Goal: Task Accomplishment & Management: Manage account settings

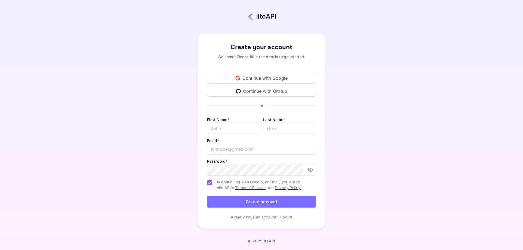
click at [253, 78] on div "Continue with Google" at bounding box center [261, 78] width 109 height 11
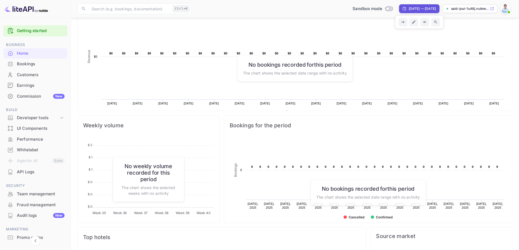
scroll to position [109, 0]
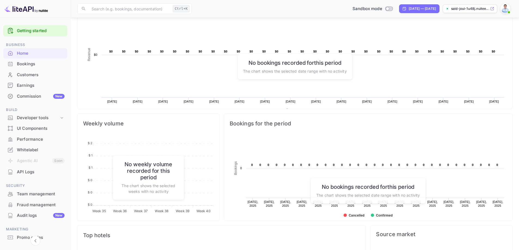
click at [37, 68] on div "Bookings" at bounding box center [35, 64] width 64 height 11
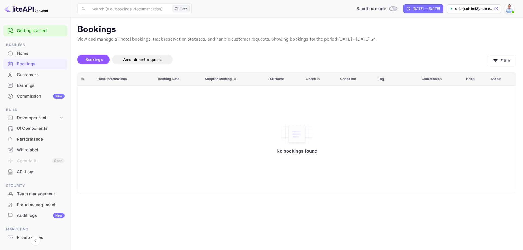
click at [37, 96] on div "Commission New" at bounding box center [41, 96] width 48 height 6
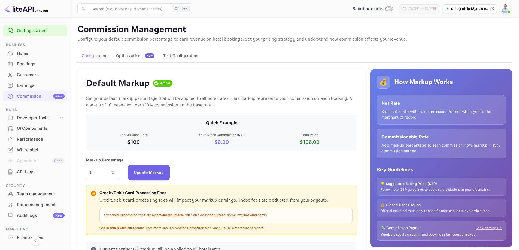
scroll to position [93, 267]
drag, startPoint x: 393, startPoint y: 81, endPoint x: 455, endPoint y: 82, distance: 62.1
click at [455, 82] on div "💰 How Markup Works" at bounding box center [441, 82] width 129 height 13
click at [444, 83] on h5 "How Markup Works" at bounding box center [423, 82] width 59 height 9
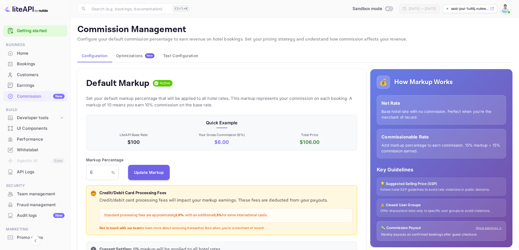
click at [432, 100] on p "Net Rate" at bounding box center [441, 103] width 120 height 7
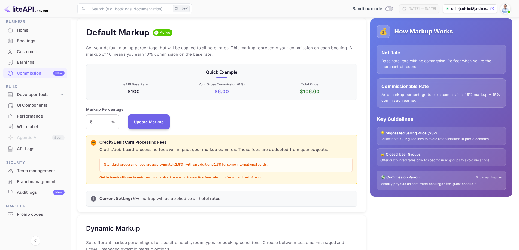
scroll to position [54, 0]
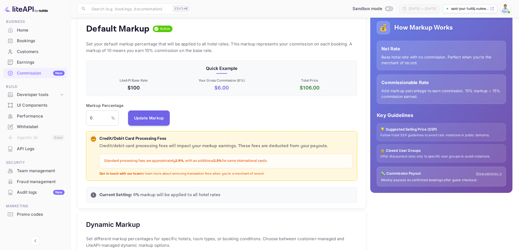
click at [145, 137] on p "Credit/Debit Card Processing Fees" at bounding box center [225, 139] width 253 height 6
click at [162, 138] on p "Credit/Debit Card Processing Fees" at bounding box center [225, 139] width 253 height 6
click at [202, 142] on p "Credit/Debit Card Processing Fees" at bounding box center [225, 139] width 253 height 6
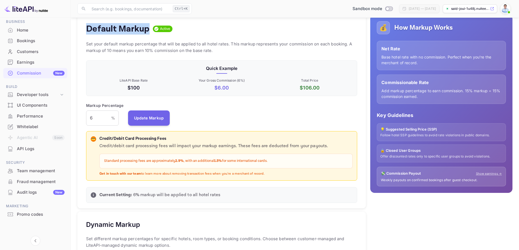
drag, startPoint x: 87, startPoint y: 28, endPoint x: 150, endPoint y: 30, distance: 62.1
click at [150, 30] on h4 "Default Markup" at bounding box center [117, 28] width 63 height 11
click at [98, 42] on p "Set your default markup percentage that will be applied to all hotel rates. Thi…" at bounding box center [221, 47] width 271 height 13
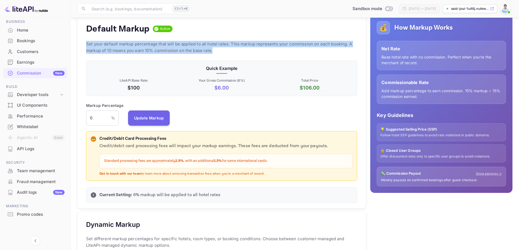
drag, startPoint x: 84, startPoint y: 44, endPoint x: 279, endPoint y: 48, distance: 194.8
click at [279, 48] on div "Default Markup Active Set your default markup percentage that will be applied t…" at bounding box center [221, 112] width 288 height 194
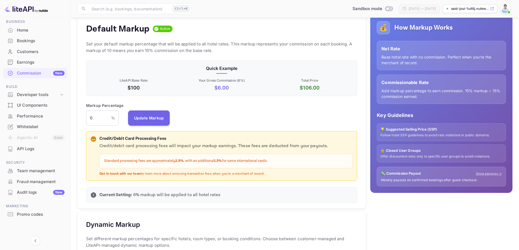
click at [219, 87] on p "$ 6.00" at bounding box center [222, 87] width 86 height 7
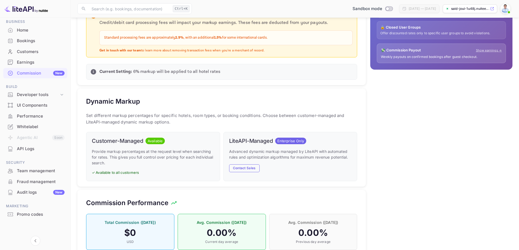
scroll to position [134, 0]
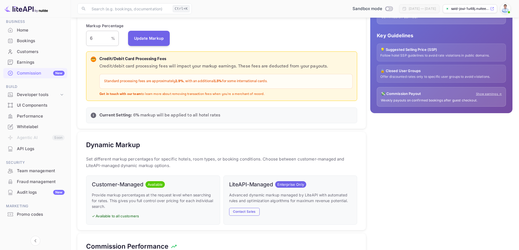
click at [97, 38] on input "6" at bounding box center [98, 38] width 25 height 15
type input "20"
click at [196, 137] on div "Dynamic Markup Set different markup percentages for specific hotels, room types…" at bounding box center [221, 181] width 288 height 98
drag, startPoint x: 103, startPoint y: 81, endPoint x: 282, endPoint y: 81, distance: 178.9
click at [282, 81] on div "Standard processing fees are approximately 2.9% , with an additional 1.5% for s…" at bounding box center [225, 81] width 253 height 15
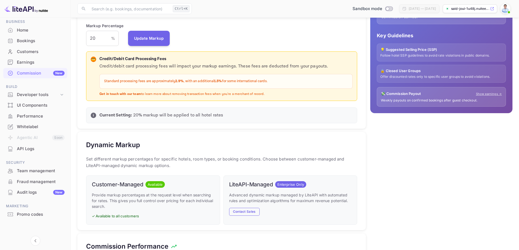
copy p "Standard processing fees are approximately 2.9% , with an additional 1.5% for s…"
click at [315, 86] on div "Standard processing fees are approximately 2.9% , with an additional 1.5% for s…" at bounding box center [225, 81] width 253 height 15
drag, startPoint x: 99, startPoint y: 93, endPoint x: 260, endPoint y: 96, distance: 161.0
click at [260, 96] on div "💳 Credit/Debit Card Processing Fees Credit/debit card processing fees will impa…" at bounding box center [222, 76] width 262 height 41
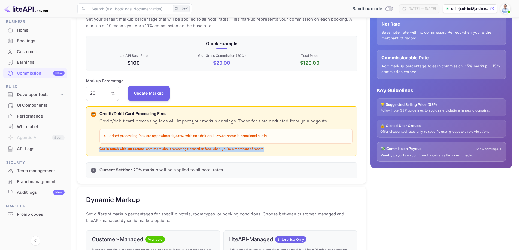
scroll to position [80, 0]
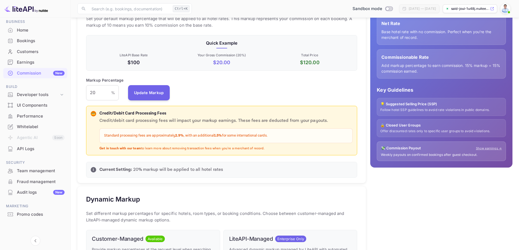
click at [271, 150] on p "Get in touch with our team to learn more about removing transaction fees when y…" at bounding box center [225, 149] width 253 height 5
click at [32, 148] on div "API Logs" at bounding box center [41, 149] width 48 height 6
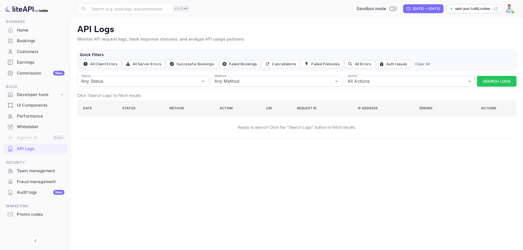
click at [23, 40] on div "Bookings" at bounding box center [41, 41] width 48 height 6
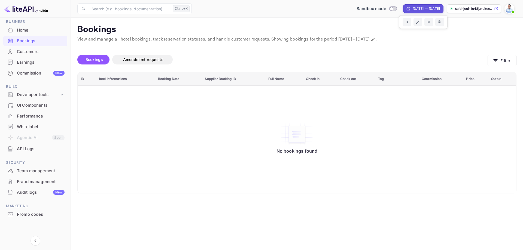
click at [413, 10] on div "[DATE] — [DATE]" at bounding box center [426, 8] width 27 height 5
select select "7"
select select "2025"
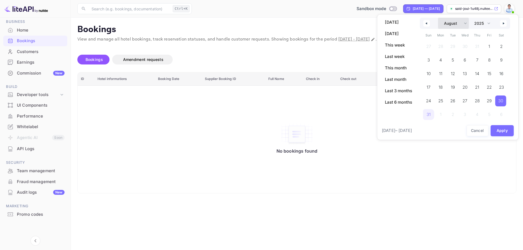
click at [462, 25] on select "January February March April May June July August September October November De…" at bounding box center [453, 23] width 31 height 11
select select "9"
click at [438, 18] on select "January February March April May June July August September October November De…" at bounding box center [453, 23] width 31 height 11
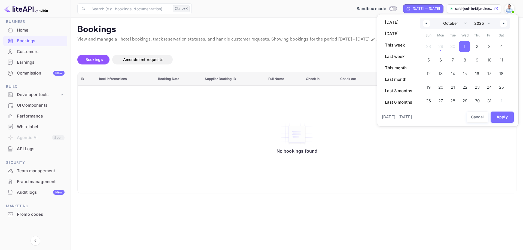
click at [467, 47] on span "1" at bounding box center [464, 46] width 11 height 11
click at [475, 48] on span "2" at bounding box center [477, 46] width 12 height 11
click at [502, 117] on button "Apply" at bounding box center [501, 117] width 23 height 11
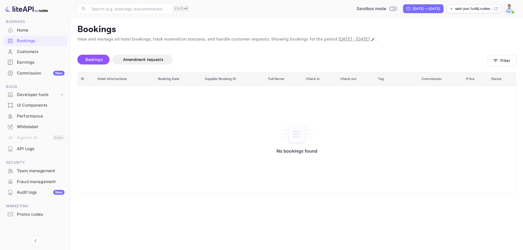
click at [161, 25] on p "Bookings" at bounding box center [296, 29] width 439 height 11
click at [29, 51] on div "Customers" at bounding box center [41, 52] width 48 height 6
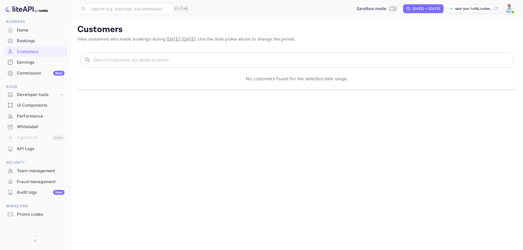
click at [26, 63] on div "Earnings" at bounding box center [41, 62] width 48 height 6
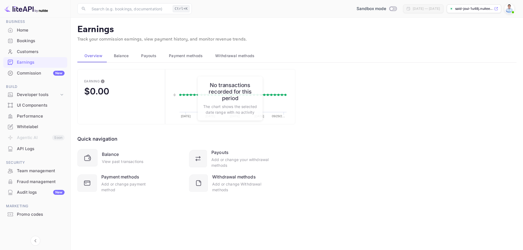
click at [24, 29] on div "Home" at bounding box center [41, 30] width 48 height 6
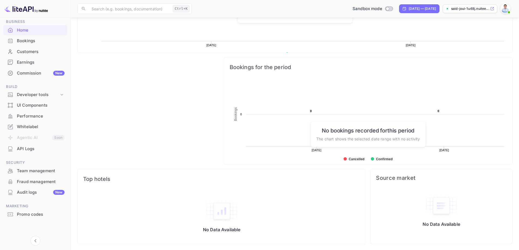
scroll to position [166, 0]
click at [56, 95] on div "Developer tools" at bounding box center [38, 95] width 42 height 6
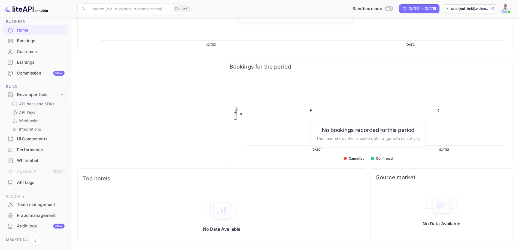
click at [43, 103] on p "API docs and SDKs" at bounding box center [36, 104] width 35 height 6
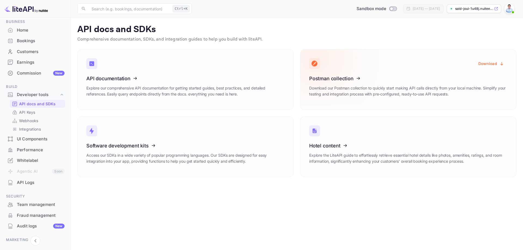
click at [350, 84] on icon at bounding box center [342, 78] width 85 height 56
click at [346, 77] on icon at bounding box center [342, 78] width 85 height 56
click at [493, 63] on button "Download" at bounding box center [491, 63] width 32 height 11
click at [390, 86] on p "Download our Postman collection to quickly start making API calls directly from…" at bounding box center [408, 91] width 198 height 12
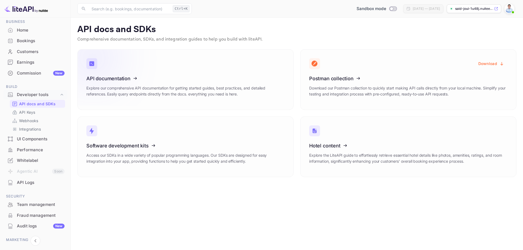
click at [104, 79] on icon at bounding box center [120, 78] width 85 height 56
click at [358, 146] on icon at bounding box center [342, 145] width 85 height 56
click at [33, 113] on p "API Keys" at bounding box center [27, 112] width 16 height 6
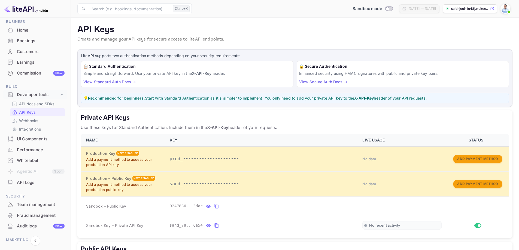
click at [111, 68] on h6 "📋 Standard Authentication" at bounding box center [187, 66] width 208 height 6
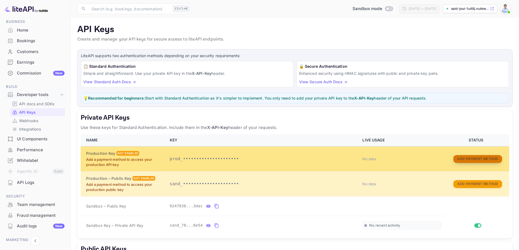
click at [486, 158] on button "Add Payment Method" at bounding box center [477, 159] width 48 height 8
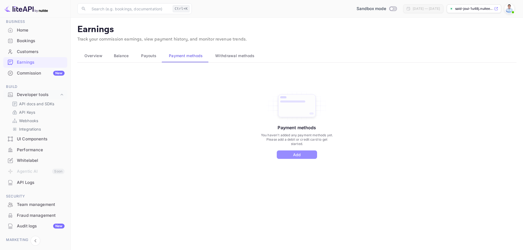
click at [298, 155] on button "Add" at bounding box center [297, 155] width 40 height 8
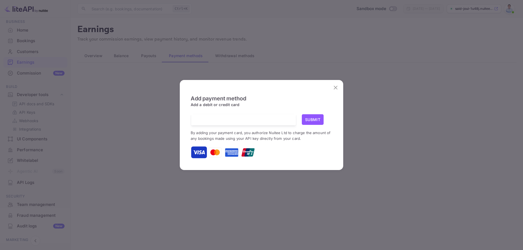
click at [335, 87] on icon "close" at bounding box center [336, 88] width 4 height 4
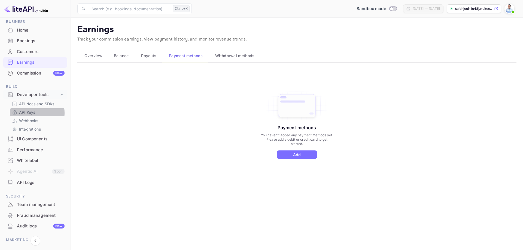
click at [30, 113] on p "API Keys" at bounding box center [27, 112] width 16 height 6
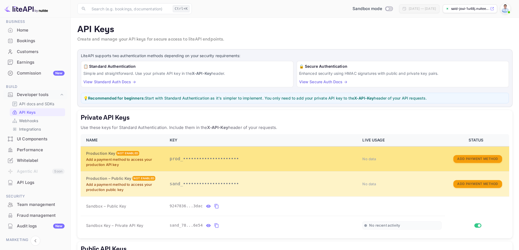
click at [142, 163] on p "Add a payment method to access your production API key" at bounding box center [124, 162] width 77 height 11
drag, startPoint x: 145, startPoint y: 160, endPoint x: 99, endPoint y: 160, distance: 46.6
click at [99, 160] on p "Add a payment method to access your production API key" at bounding box center [124, 162] width 77 height 11
click at [115, 164] on p "Add a payment method to access your production API key" at bounding box center [124, 162] width 77 height 11
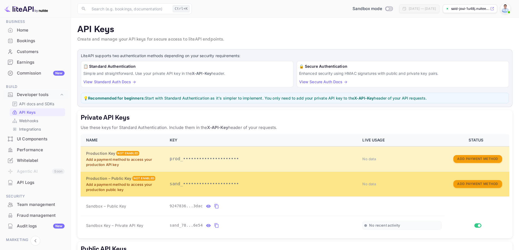
click at [118, 185] on p "Add a payment method to access your production public key" at bounding box center [124, 187] width 77 height 11
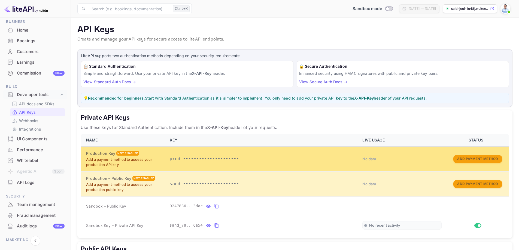
click at [351, 159] on p "prod_•••••••••••••••••••••" at bounding box center [263, 159] width 186 height 7
click at [170, 160] on p "prod_•••••••••••••••••••••" at bounding box center [263, 159] width 186 height 7
click at [97, 160] on p "Add a payment method to access your production API key" at bounding box center [124, 162] width 77 height 11
click at [126, 154] on div "Not enabled" at bounding box center [127, 153] width 23 height 5
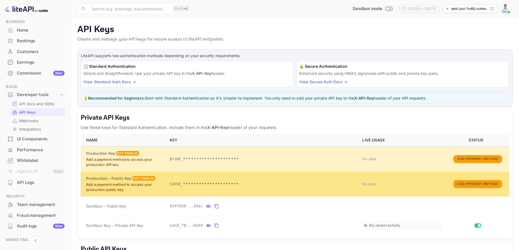
scroll to position [54, 0]
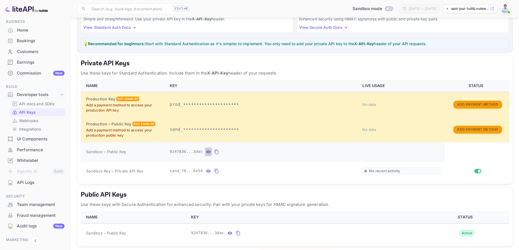
click at [206, 152] on icon "private api keys table" at bounding box center [208, 152] width 5 height 7
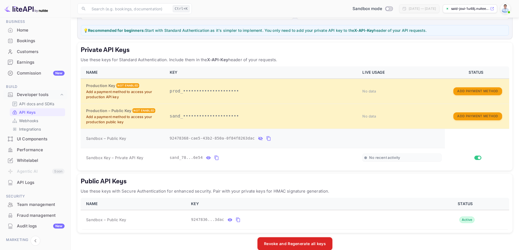
scroll to position [50, 0]
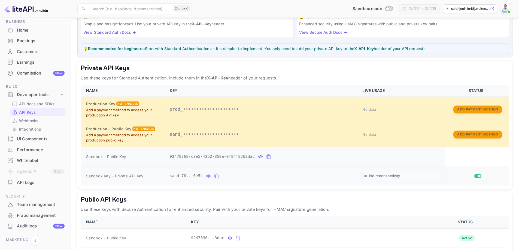
click at [381, 176] on span "No recent activity" at bounding box center [384, 176] width 31 height 5
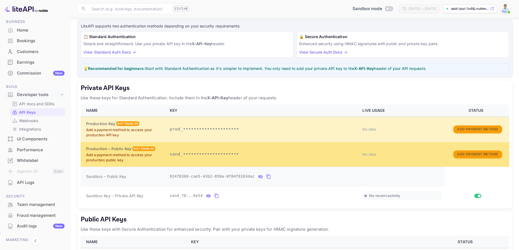
scroll to position [27, 0]
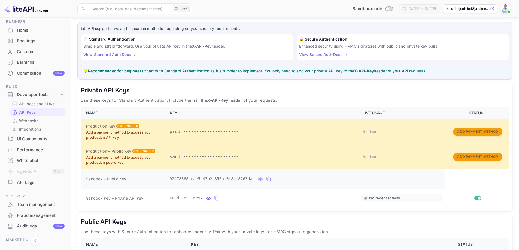
click at [363, 72] on strong "X-API-Key" at bounding box center [364, 71] width 20 height 5
click at [395, 69] on p "💡 Recommended for beginners: Start with Standard Authentication as it's simpler…" at bounding box center [294, 71] width 423 height 6
click at [317, 42] on div "🔒 Secure Authentication Enhanced security using HMAC signatures with public and…" at bounding box center [403, 47] width 212 height 26
click at [109, 56] on link "View Standard Auth Docs →" at bounding box center [109, 54] width 53 height 5
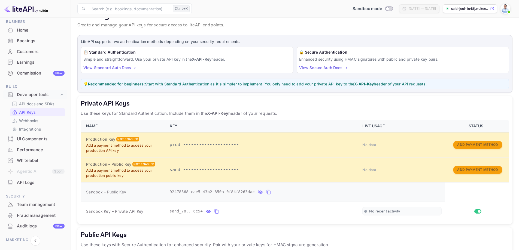
scroll to position [77, 0]
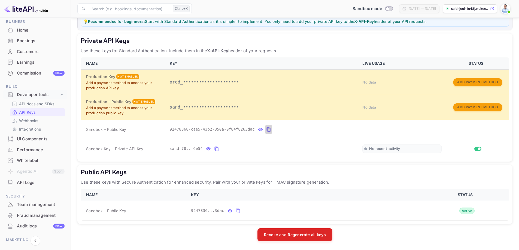
click at [266, 129] on icon "private api keys table" at bounding box center [268, 129] width 5 height 7
click at [215, 148] on icon "private api keys table" at bounding box center [217, 149] width 4 height 5
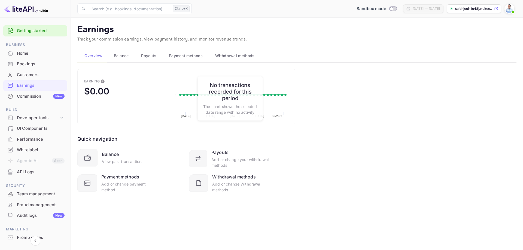
click at [32, 66] on div "Bookings" at bounding box center [41, 64] width 48 height 6
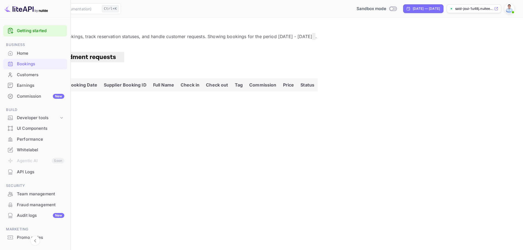
click at [39, 61] on span "Bookings" at bounding box center [25, 57] width 28 height 8
click at [41, 57] on span "Bookings" at bounding box center [24, 57] width 33 height 10
click at [116, 60] on span "Amendment requests" at bounding box center [83, 57] width 65 height 8
click at [39, 58] on span "Bookings" at bounding box center [25, 57] width 28 height 8
drag, startPoint x: 77, startPoint y: 38, endPoint x: 129, endPoint y: 40, distance: 51.8
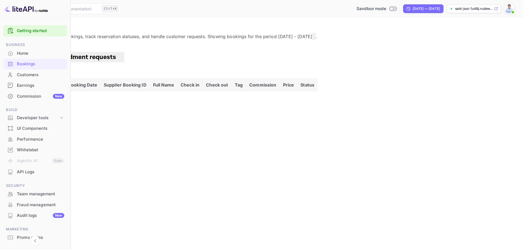
click at [127, 40] on main "Bookings View and manage all hotel bookings, track reservation statuses, and ha…" at bounding box center [261, 134] width 523 height 233
click at [144, 47] on div "Unsaved Changes Bookings Amendment requests Filter ID Hotel informations Bookin…" at bounding box center [262, 85] width 510 height 77
click at [100, 11] on input "text" at bounding box center [58, 8] width 82 height 11
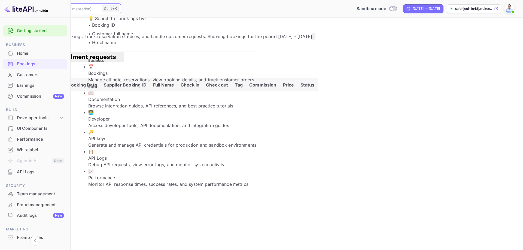
click at [154, 77] on p "Manage all hotel reservations, view booking details, and track customer orders" at bounding box center [172, 80] width 168 height 7
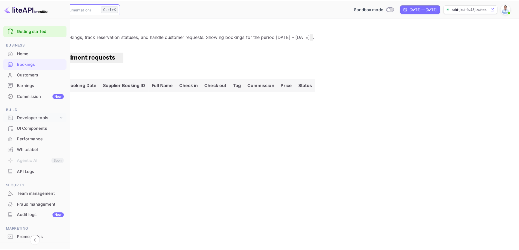
scroll to position [23, 0]
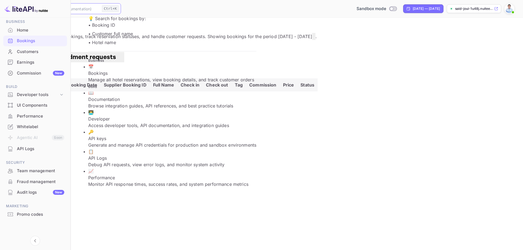
click at [263, 17] on div "​ Ctrl+K ​ Sandbox mode [DATE] — [DATE] said-joui-1u48j.nuitee..." at bounding box center [261, 8] width 523 height 17
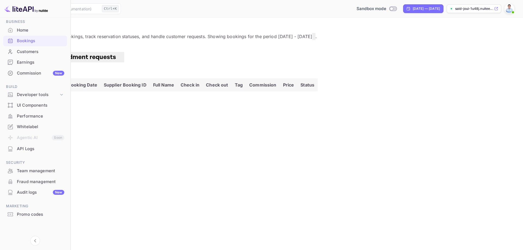
click at [33, 62] on div "Earnings" at bounding box center [40, 62] width 47 height 6
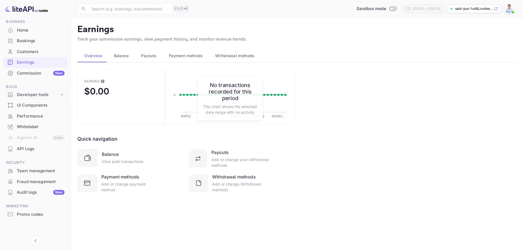
click at [42, 95] on div "Developer tools" at bounding box center [38, 95] width 42 height 6
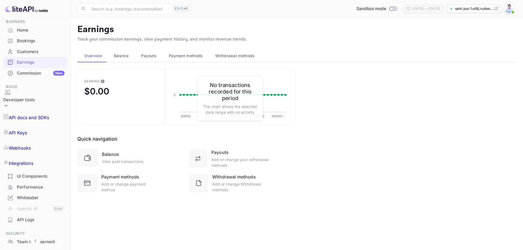
click at [27, 130] on p "API Keys" at bounding box center [18, 133] width 18 height 7
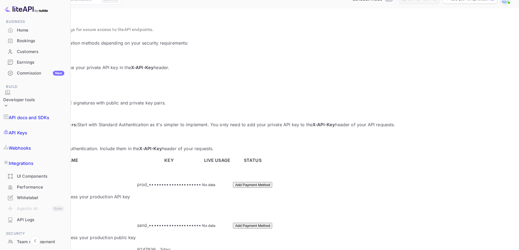
scroll to position [77, 0]
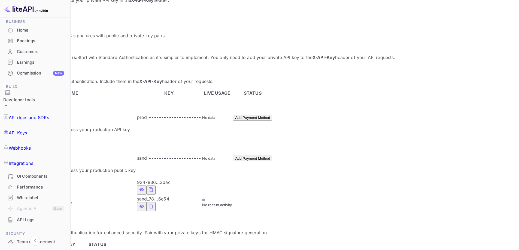
click at [30, 145] on p "Webhooks" at bounding box center [20, 148] width 22 height 7
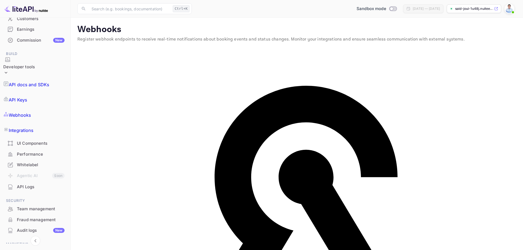
scroll to position [57, 0]
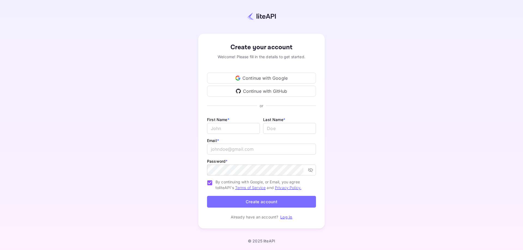
click at [258, 81] on div "Continue with Google" at bounding box center [261, 78] width 109 height 11
